Goal: Transaction & Acquisition: Download file/media

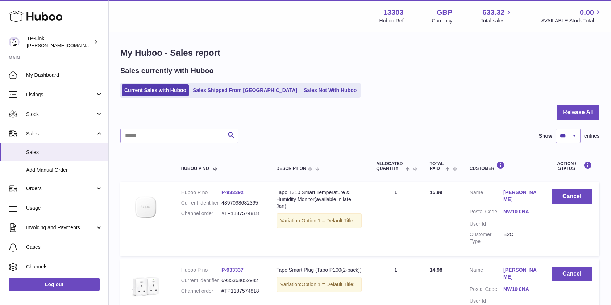
select select "***"
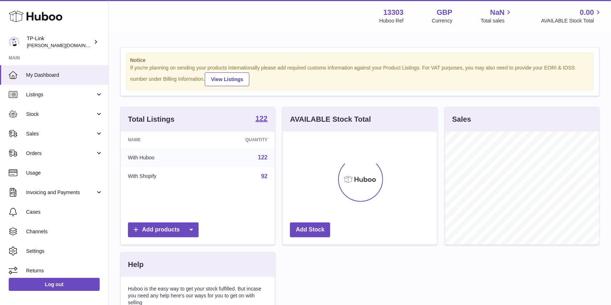
scroll to position [113, 154]
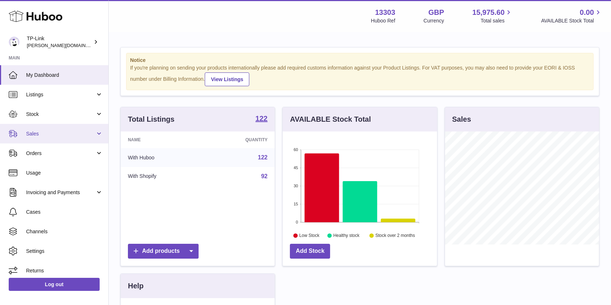
click at [65, 138] on link "Sales" at bounding box center [54, 134] width 108 height 20
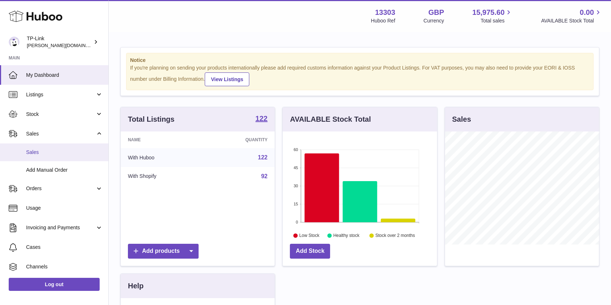
click at [66, 150] on span "Sales" at bounding box center [64, 152] width 77 height 7
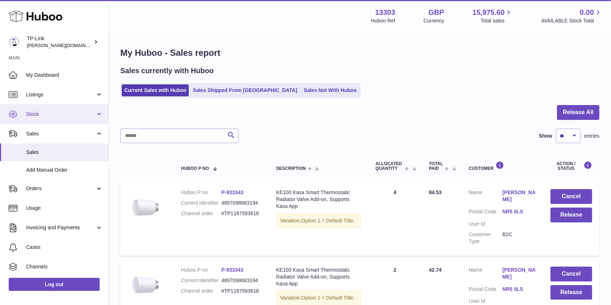
click at [66, 122] on link "Stock" at bounding box center [54, 114] width 108 height 20
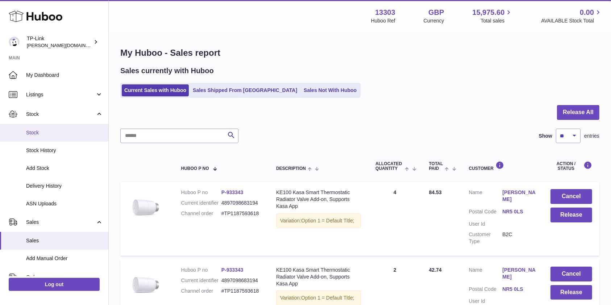
click at [65, 137] on link "Stock" at bounding box center [54, 133] width 108 height 18
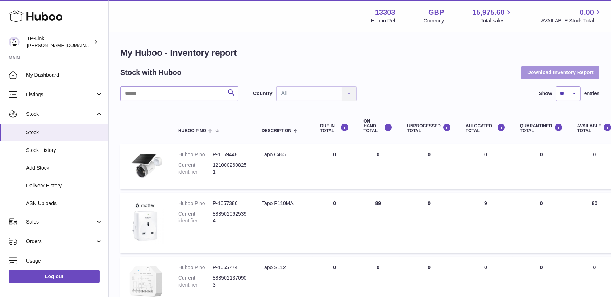
click at [529, 68] on button "Download Inventory Report" at bounding box center [560, 72] width 78 height 13
click at [203, 67] on div "Stock with Huboo Download Inventory Report" at bounding box center [359, 72] width 479 height 13
click at [378, 26] on div "Menu Huboo 13303 Huboo Ref GBP Currency 15,975.60 Total sales 0.00 AVAILABLE St…" at bounding box center [360, 16] width 502 height 32
